Goal: Information Seeking & Learning: Learn about a topic

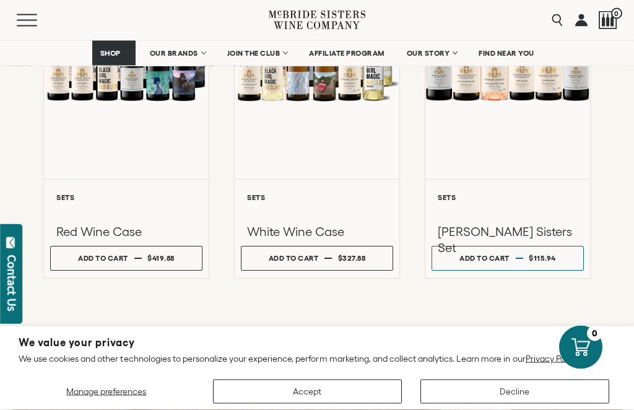
scroll to position [1144, 0]
click at [437, 401] on button "Decline" at bounding box center [515, 392] width 189 height 24
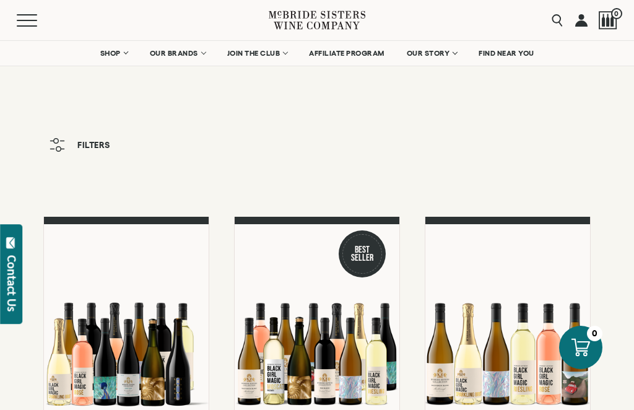
scroll to position [0, 0]
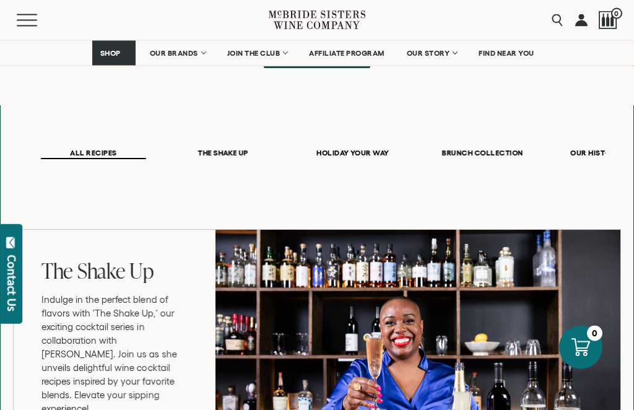
scroll to position [695, 0]
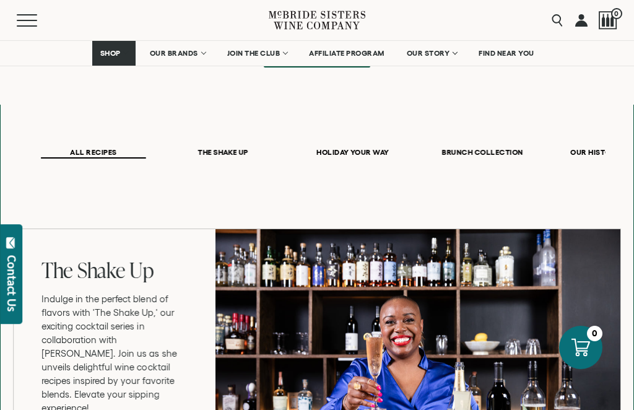
click at [73, 357] on p "Indulge in the perfect blend of flavors with 'The Shake Up,' our exciting cockt…" at bounding box center [115, 353] width 147 height 123
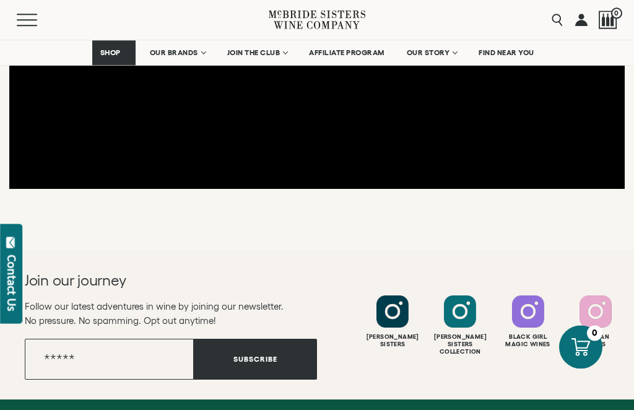
scroll to position [2133, 0]
